Goal: Information Seeking & Learning: Learn about a topic

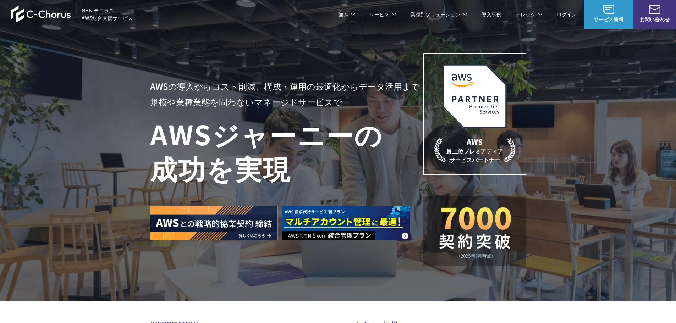
click at [187, 60] on link "AWS請求代行サービス" at bounding box center [181, 60] width 50 height 7
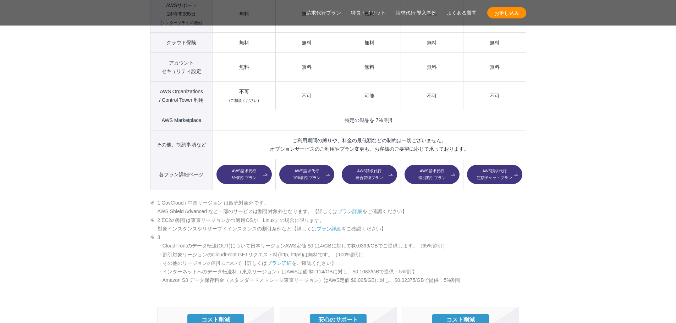
scroll to position [1029, 0]
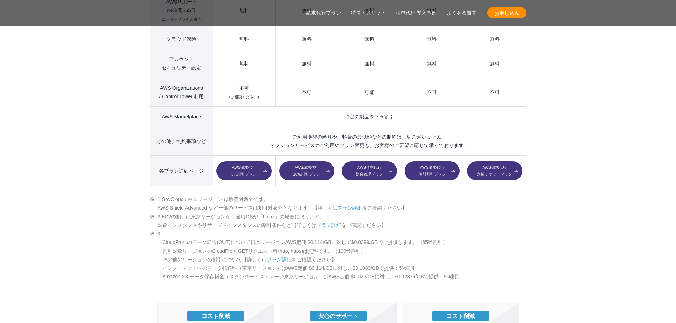
click at [250, 161] on link "AWS請求代行 8%割引プラン" at bounding box center [243, 170] width 55 height 19
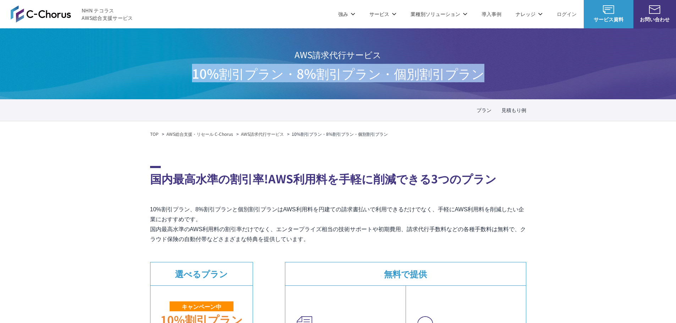
drag, startPoint x: 184, startPoint y: 74, endPoint x: 491, endPoint y: 76, distance: 306.1
click at [491, 76] on div "AWS請求代行サービス 10%割引プラン・8%割引プラン ・個別割引プラン" at bounding box center [338, 63] width 676 height 71
copy span "10%割引プラン・8%割引プラン ・個別割引プラン"
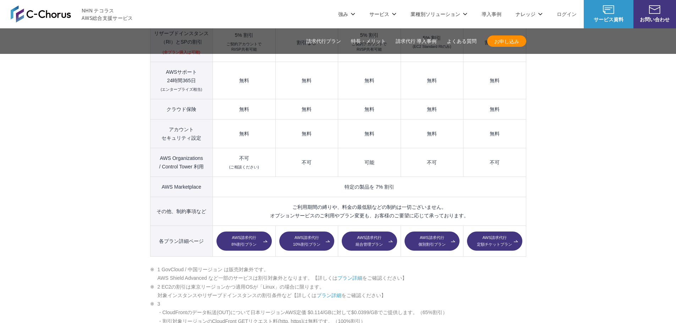
scroll to position [958, 0]
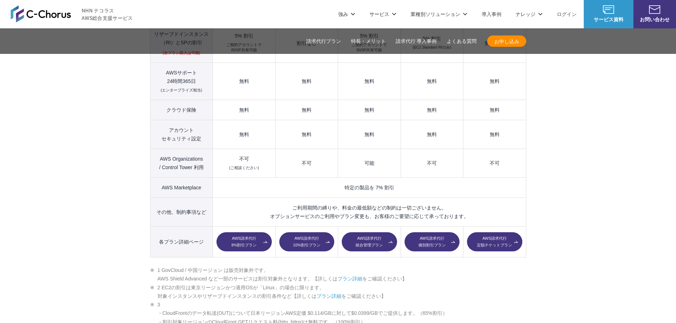
click at [365, 232] on link "AWS請求代行 統合管理プラン" at bounding box center [369, 241] width 55 height 19
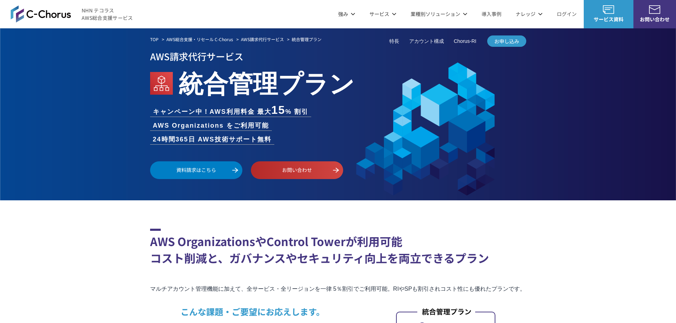
drag, startPoint x: 176, startPoint y: 81, endPoint x: 354, endPoint y: 84, distance: 177.7
click at [354, 84] on h1 "統合管理プラン" at bounding box center [338, 82] width 376 height 36
copy em "統合管理プラン"
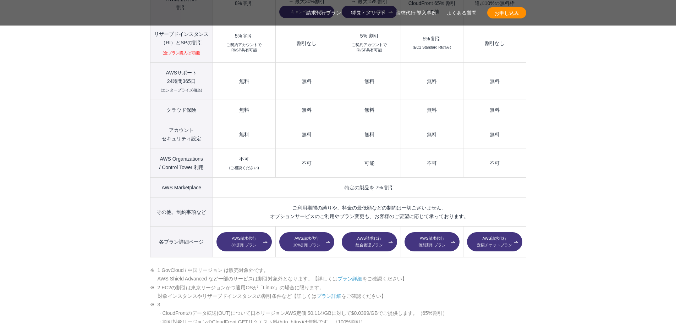
click at [488, 232] on link "AWS請求代行 定額チケットプラン" at bounding box center [494, 241] width 55 height 19
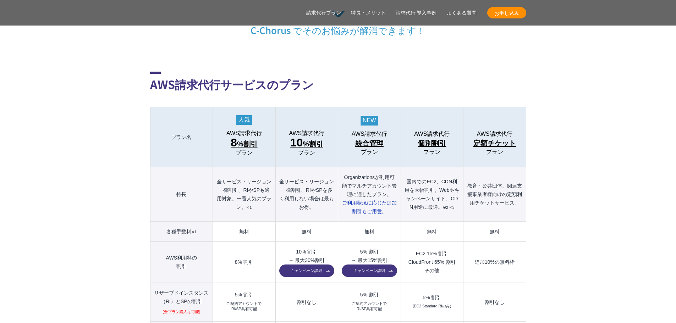
scroll to position [780, 0]
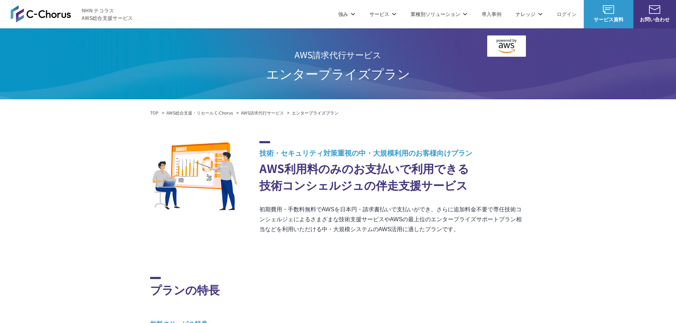
click at [312, 292] on h2 "プランの特長" at bounding box center [338, 287] width 376 height 21
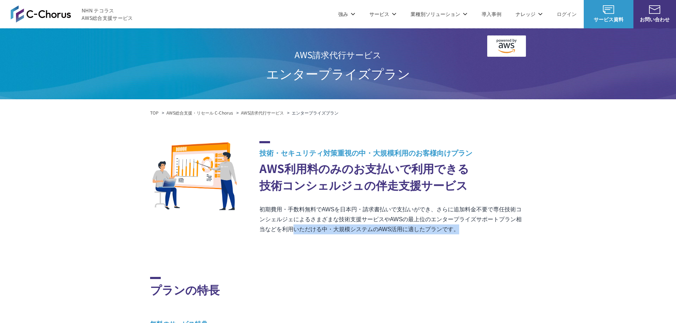
drag, startPoint x: 166, startPoint y: 136, endPoint x: 325, endPoint y: 227, distance: 183.1
click at [358, 227] on p "初期費用・手数料無料でAWSを日本円・請求書払いで支払いができ、さらに追加料金不要で専任技術コンシェルジェによるさまざまな技術支援サービスやAWSの最上位のエ…" at bounding box center [392, 220] width 267 height 30
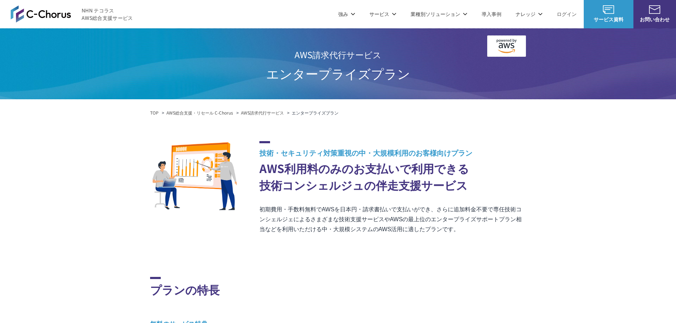
click at [275, 80] on link "AWSのエンジニア技術・作業支援" at bounding box center [281, 81] width 75 height 7
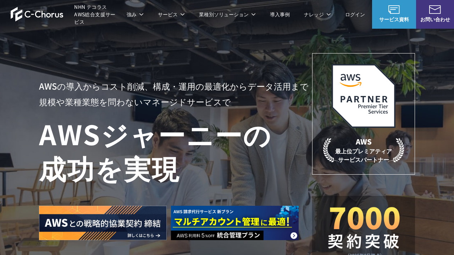
click at [165, 15] on p "サービス" at bounding box center [171, 14] width 27 height 7
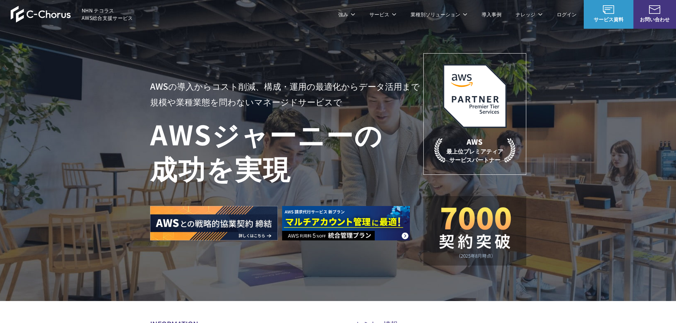
click at [344, 45] on link "開発ロードマップ" at bounding box center [358, 42] width 40 height 7
click at [263, 71] on link "AWSの監視・運用代行" at bounding box center [269, 70] width 50 height 7
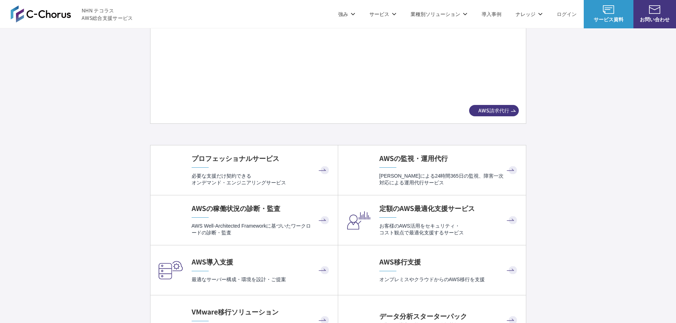
scroll to position [1206, 0]
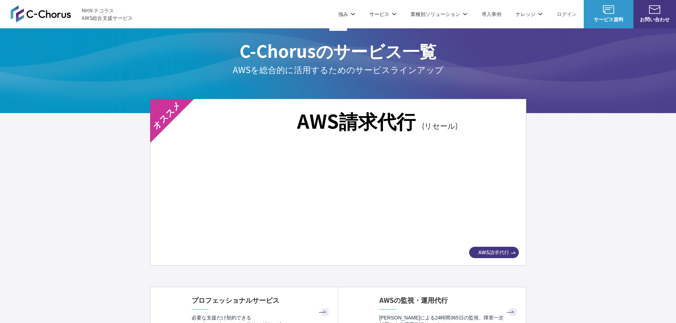
click at [300, 178] on img at bounding box center [338, 194] width 336 height 94
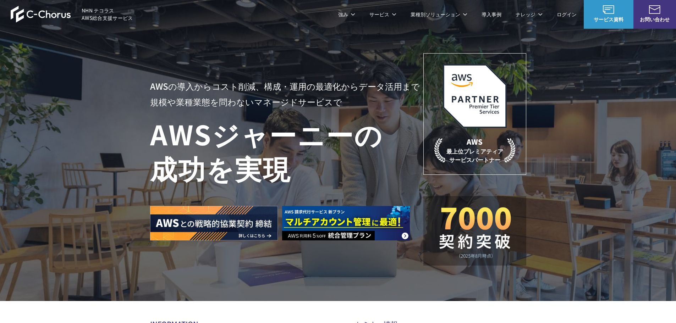
click at [367, 44] on link "開発ロードマップ" at bounding box center [358, 42] width 40 height 7
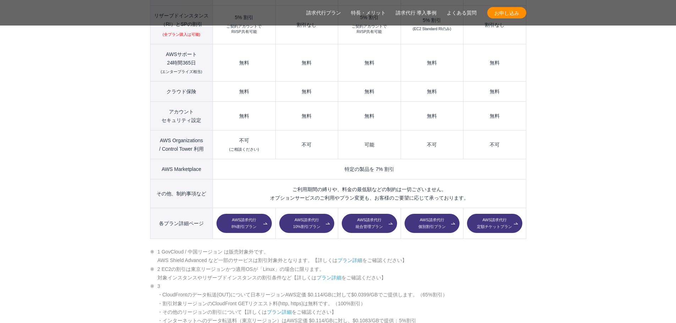
scroll to position [1135, 0]
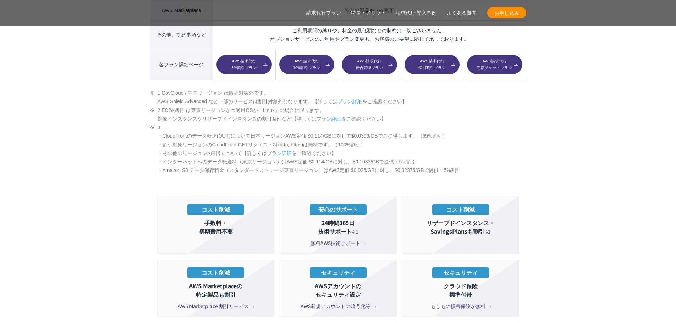
click at [252, 55] on link "AWS請求代行 8%割引プラン" at bounding box center [243, 64] width 55 height 19
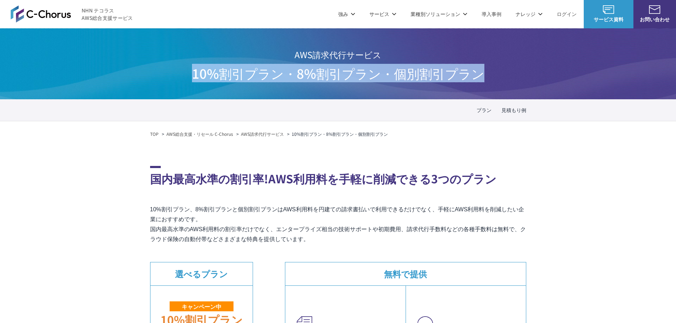
drag, startPoint x: 191, startPoint y: 70, endPoint x: 483, endPoint y: 75, distance: 292.3
click at [483, 75] on div "AWS請求代行サービス 10%割引プラン・8%割引プラン ・個別割引プラン" at bounding box center [338, 63] width 676 height 71
copy span "10%割引プラン・8%割引プラン ・個別割引プラン"
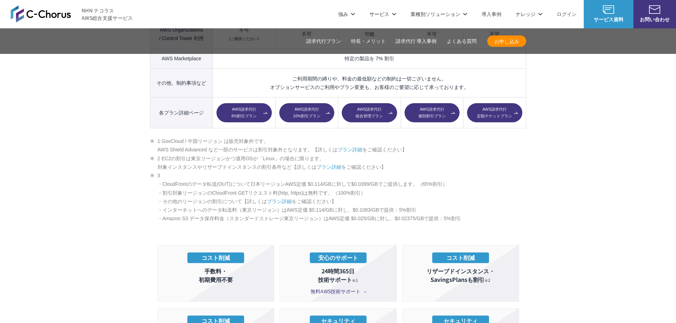
scroll to position [1029, 0]
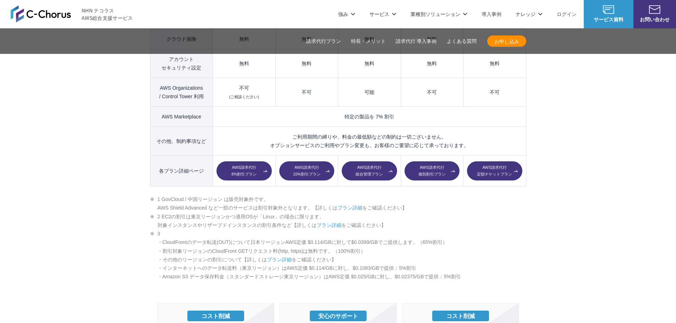
click at [378, 161] on link "AWS請求代行 統合管理プラン" at bounding box center [369, 170] width 55 height 19
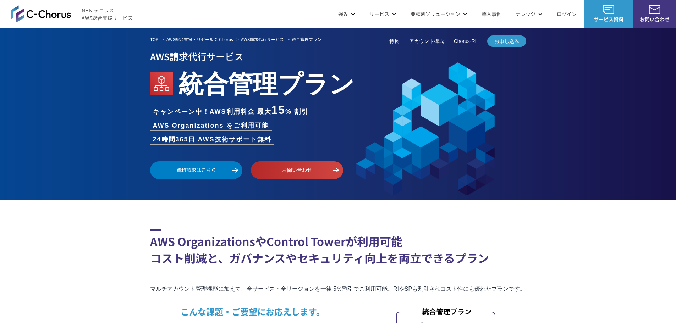
drag, startPoint x: 188, startPoint y: 81, endPoint x: 350, endPoint y: 82, distance: 162.8
click at [350, 82] on em "統合管理プラン" at bounding box center [266, 82] width 176 height 36
copy em "統合管理プラン"
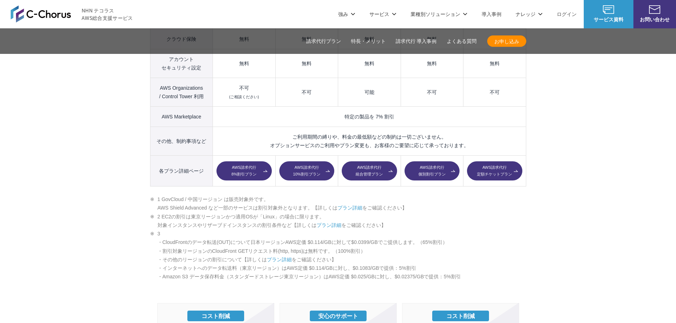
click at [479, 161] on link "AWS請求代行 定額チケットプラン" at bounding box center [494, 170] width 55 height 19
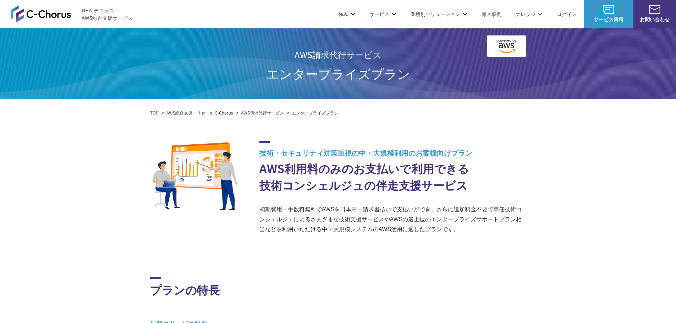
click at [216, 71] on link "AWS Marketplace割引サービス" at bounding box center [191, 70] width 70 height 7
